Goal: Transaction & Acquisition: Obtain resource

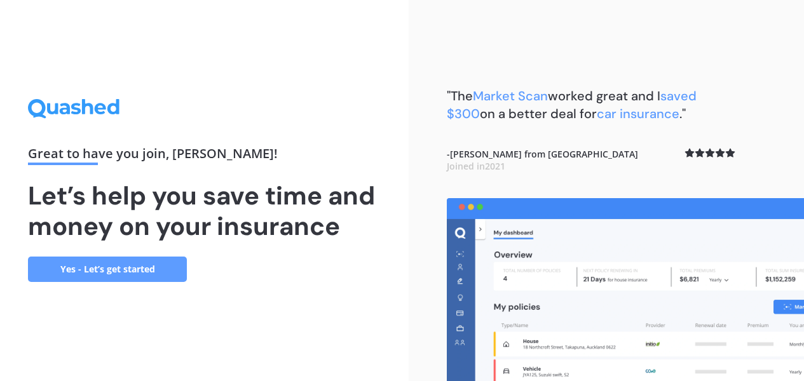
click at [136, 272] on link "Yes - Let’s get started" at bounding box center [107, 269] width 159 height 25
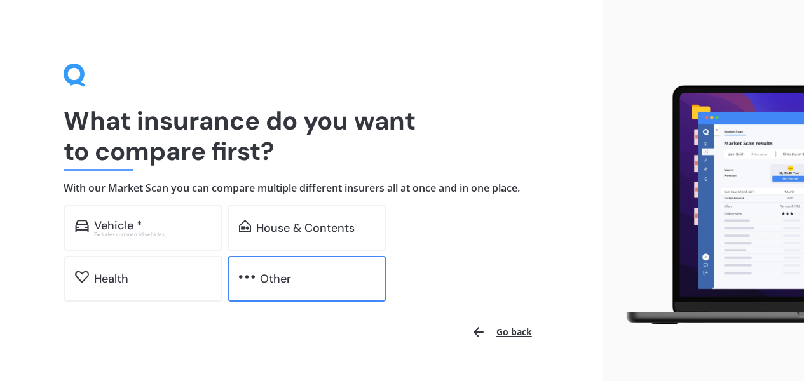
click at [271, 280] on div "Other" at bounding box center [275, 279] width 31 height 13
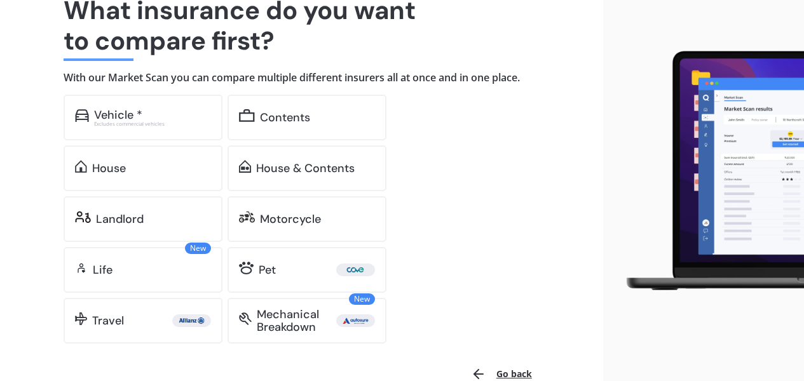
scroll to position [115, 0]
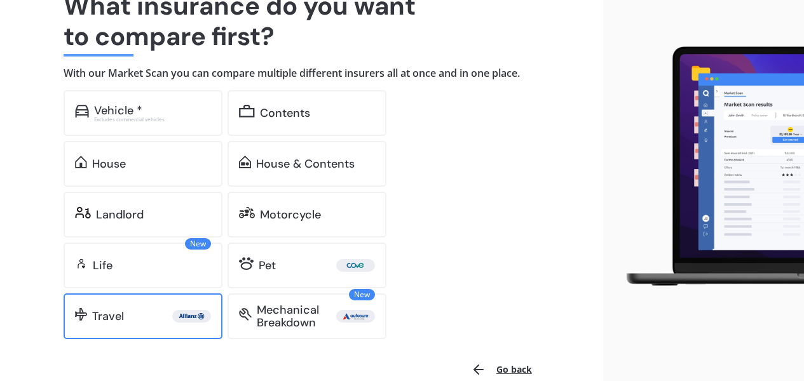
click at [117, 315] on div "Travel" at bounding box center [108, 316] width 32 height 13
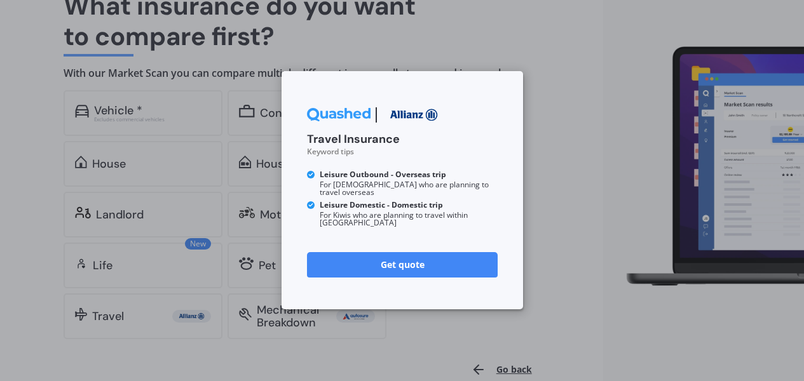
click at [404, 258] on link "Get quote" at bounding box center [402, 264] width 191 height 25
